Goal: Answer question/provide support

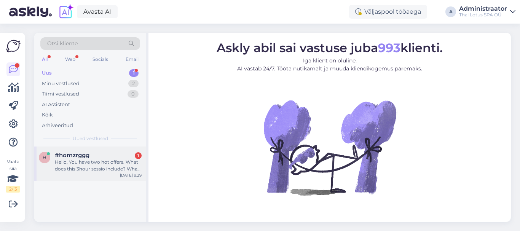
click at [125, 152] on div "#homzrggg 1" at bounding box center [98, 155] width 87 height 7
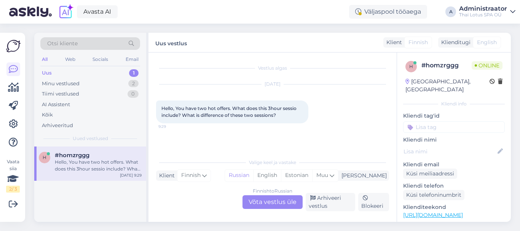
click at [269, 198] on div "Finnish to Russian Võta vestlus üle" at bounding box center [273, 202] width 60 height 14
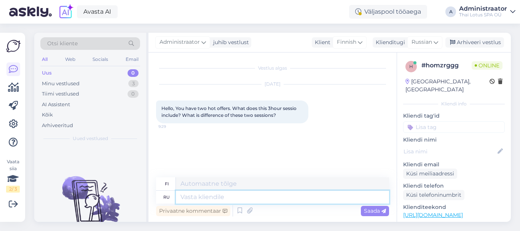
click at [240, 196] on textarea at bounding box center [282, 197] width 213 height 13
paste textarea "[URL][DOMAIN_NAME]"
type textarea "[URL][DOMAIN_NAME]"
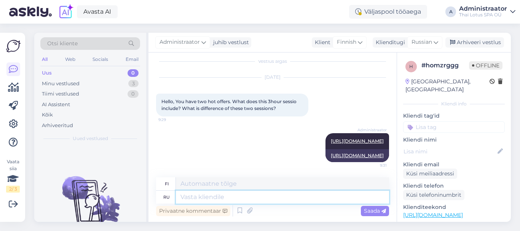
paste textarea "[URL][DOMAIN_NAME]"
type textarea "[URL][DOMAIN_NAME]"
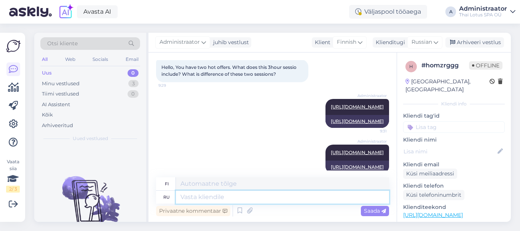
scroll to position [53, 0]
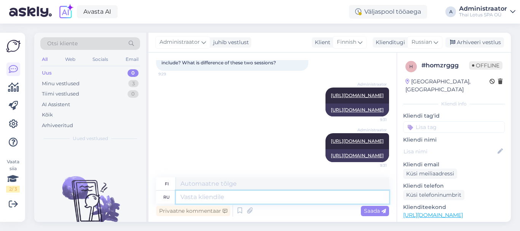
click at [309, 198] on textarea at bounding box center [282, 197] width 213 height 13
click at [370, 42] on div "Klient Finnish Klienditugi [DEMOGRAPHIC_DATA]" at bounding box center [377, 42] width 131 height 10
click at [361, 44] on icon at bounding box center [360, 42] width 5 height 8
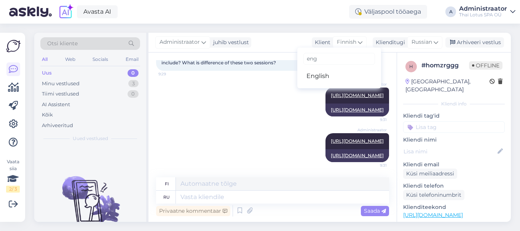
type input "eng"
click at [339, 68] on ul "English" at bounding box center [339, 76] width 84 height 18
click at [334, 76] on link "English" at bounding box center [339, 76] width 84 height 12
click at [389, 42] on div "Klienditugi" at bounding box center [389, 42] width 32 height 8
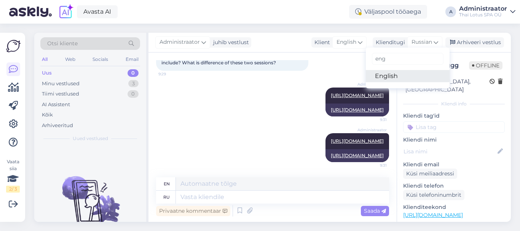
type input "eng"
click at [391, 74] on link "English" at bounding box center [408, 76] width 84 height 12
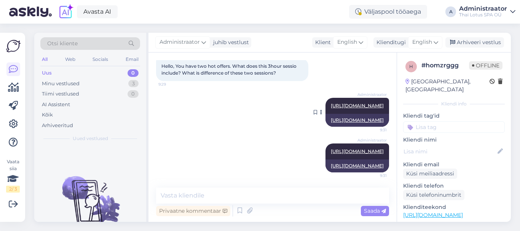
scroll to position [42, 0]
click at [232, 198] on textarea at bounding box center [272, 196] width 233 height 16
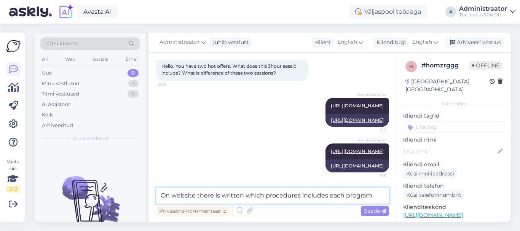
type textarea "On website there is written which procedures includes each program."
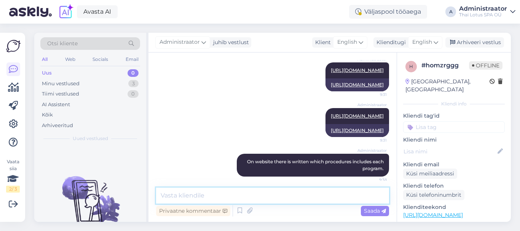
scroll to position [82, 0]
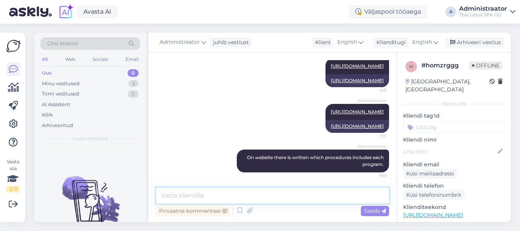
click at [221, 193] on textarea at bounding box center [272, 196] width 233 height 16
click at [228, 195] on textarea at bounding box center [272, 196] width 233 height 16
click at [205, 195] on textarea at bounding box center [272, 196] width 233 height 16
